Goal: Find specific page/section: Find specific page/section

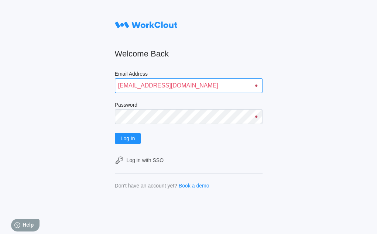
type input "[EMAIL_ADDRESS][DOMAIN_NAME]"
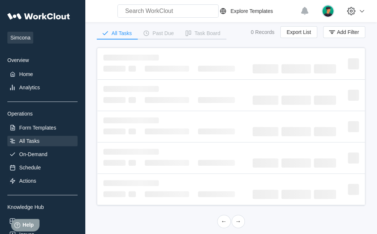
click at [223, 220] on link "←" at bounding box center [224, 221] width 14 height 13
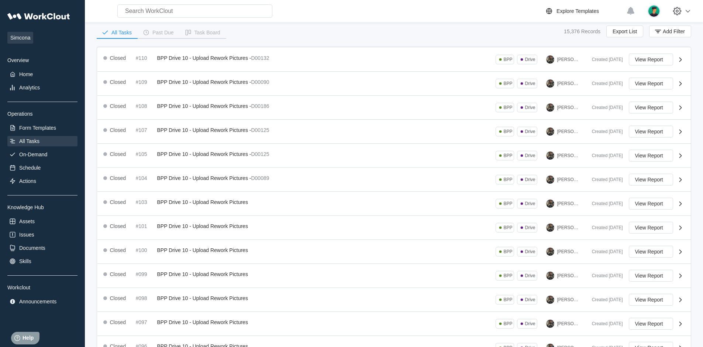
scroll to position [31, 0]
